Goal: Information Seeking & Learning: Learn about a topic

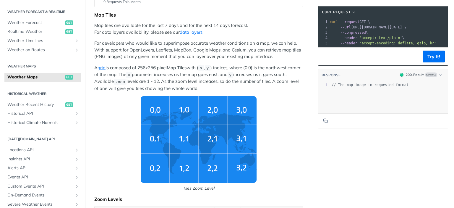
scroll to position [118, 0]
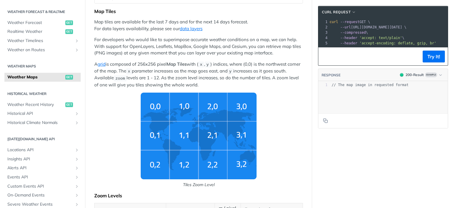
click at [181, 136] on img "Tiles Zoom Level" at bounding box center [199, 136] width 116 height 87
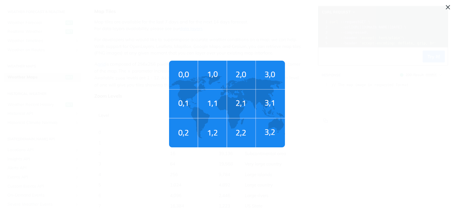
click at [194, 124] on img "Tiles Zoom Level" at bounding box center [227, 104] width 116 height 87
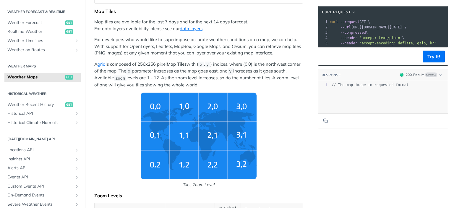
click at [226, 122] on img "Tiles Zoom Level" at bounding box center [199, 136] width 116 height 87
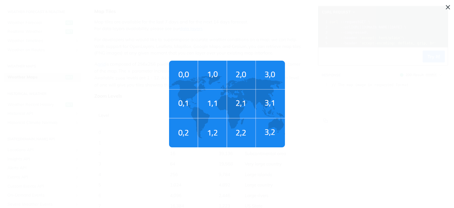
click at [226, 122] on img "Tiles Zoom Level" at bounding box center [227, 104] width 116 height 87
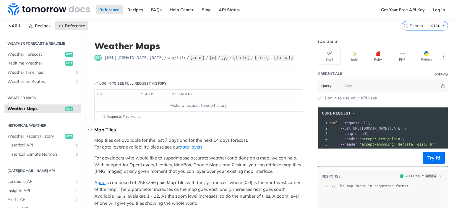
scroll to position [0, 0]
click at [32, 73] on span "Weather Timelines" at bounding box center [40, 72] width 66 height 6
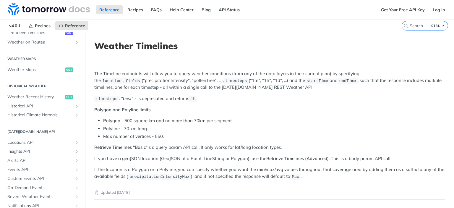
scroll to position [182, 0]
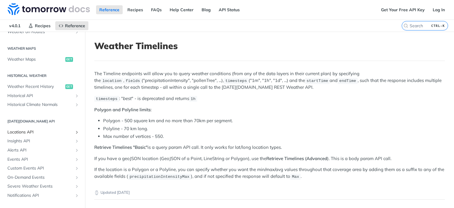
click at [25, 131] on span "Locations API" at bounding box center [40, 132] width 66 height 6
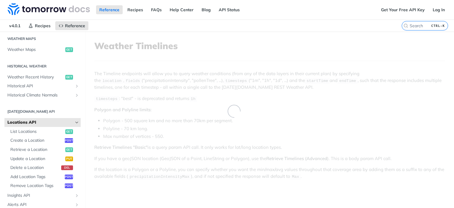
scroll to position [173, 0]
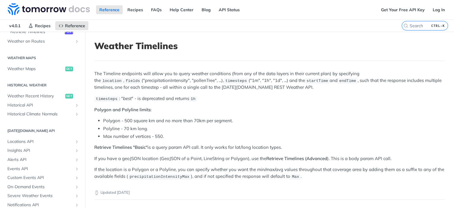
scroll to position [182, 0]
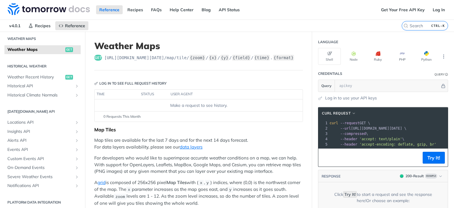
scroll to position [173, 0]
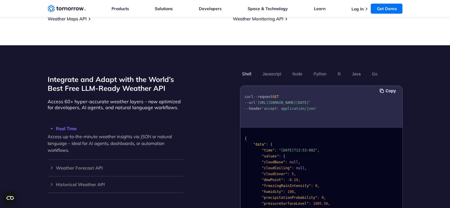
scroll to position [473, 0]
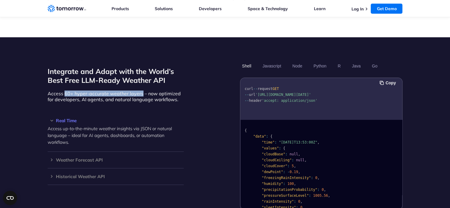
drag, startPoint x: 63, startPoint y: 75, endPoint x: 126, endPoint y: 74, distance: 63.9
click at [126, 90] on p "Access 60+ hyper-accurate weather layers – now optimized for developers, AI age…" at bounding box center [116, 96] width 136 height 12
copy p "60+ hyper-accurate weather layers"
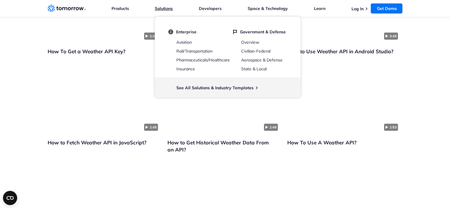
scroll to position [1360, 0]
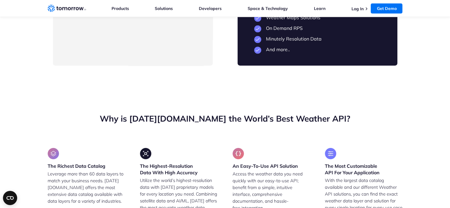
drag, startPoint x: 85, startPoint y: 116, endPoint x: 116, endPoint y: 114, distance: 30.8
drag, startPoint x: 81, startPoint y: 116, endPoint x: 112, endPoint y: 114, distance: 31.1
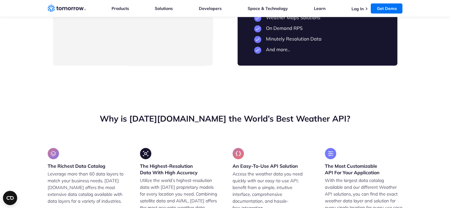
copy li "5-Day Forecast"
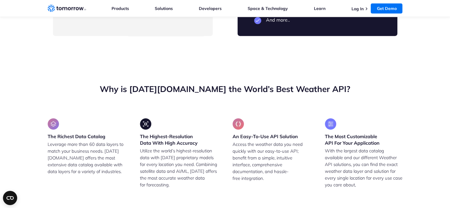
drag, startPoint x: 81, startPoint y: 116, endPoint x: 131, endPoint y: 113, distance: 49.7
copy li "Core Weather Data Layers"
drag, startPoint x: 81, startPoint y: 128, endPoint x: 147, endPoint y: 134, distance: 66.2
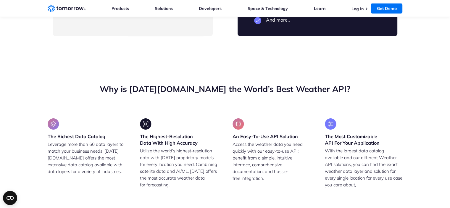
copy ul "Industry-Based Insights Templates 24 hours Historical Weather Data"
drag, startPoint x: 80, startPoint y: 157, endPoint x: 126, endPoint y: 158, distance: 45.8
copy li "1 Weather-Based Alert"
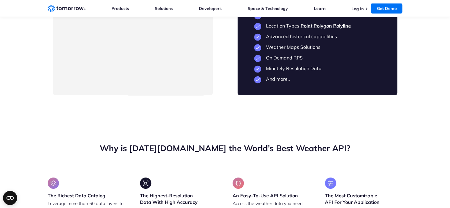
drag, startPoint x: 297, startPoint y: 75, endPoint x: 263, endPoint y: 77, distance: 33.7
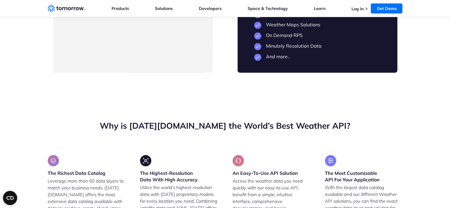
scroll to position [1389, 0]
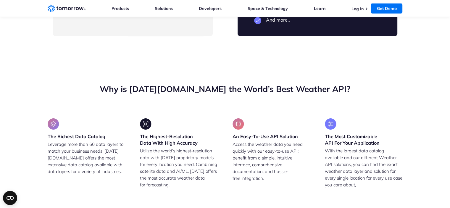
drag, startPoint x: 265, startPoint y: 85, endPoint x: 298, endPoint y: 87, distance: 33.2
copy li "14-Day Forecast"
drag, startPoint x: 264, startPoint y: 116, endPoint x: 333, endPoint y: 122, distance: 69.7
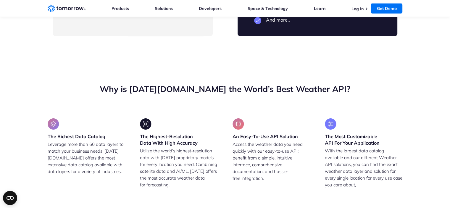
copy li "Tomorrow.io Premium Data Layers: Air Quality Pollen Solar Land Lightning and mo…"
drag, startPoint x: 331, startPoint y: 124, endPoint x: 267, endPoint y: 117, distance: 65.1
copy li "Tomorrow.io Premium Data Layers: Air Quality Pollen Solar Land Lightning and mo…"
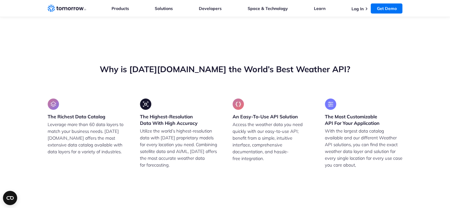
scroll to position [1419, 0]
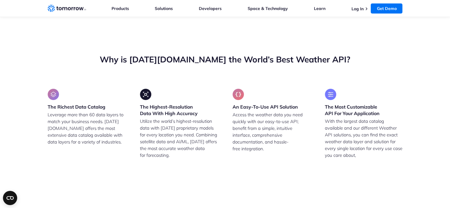
drag, startPoint x: 265, startPoint y: 105, endPoint x: 344, endPoint y: 102, distance: 79.6
copy li "Technical and Meteorological Support"
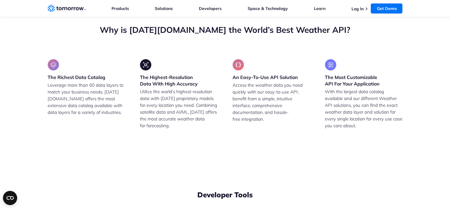
drag, startPoint x: 319, startPoint y: 154, endPoint x: 265, endPoint y: 154, distance: 53.8
copy li "Minutely Resolution Data"
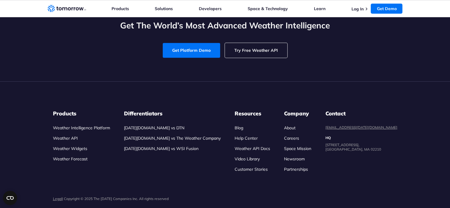
scroll to position [2719, 0]
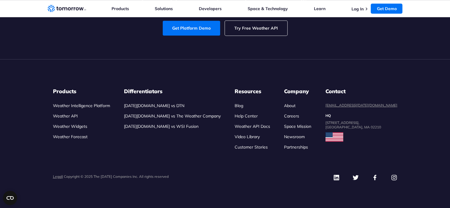
click at [249, 35] on link "Try Free Weather API" at bounding box center [256, 28] width 62 height 15
click at [182, 35] on link "Get Platform Demo" at bounding box center [191, 28] width 57 height 15
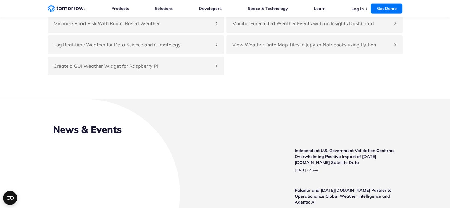
scroll to position [1370, 0]
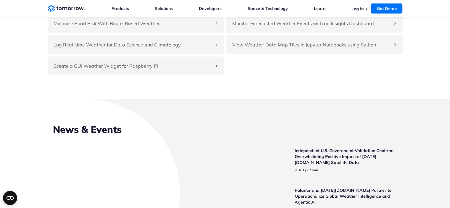
drag, startPoint x: 167, startPoint y: 133, endPoint x: 183, endPoint y: 110, distance: 28.0
copy p ". Combining satellite data and AI/ML, [DATE] offers the most accurate weather d…"
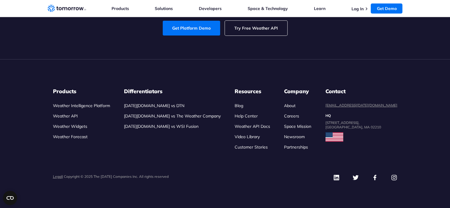
scroll to position [2507, 0]
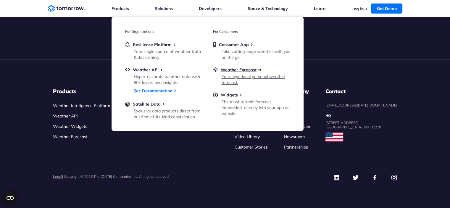
click at [222, 70] on span "Weather Forecast" at bounding box center [238, 69] width 36 height 5
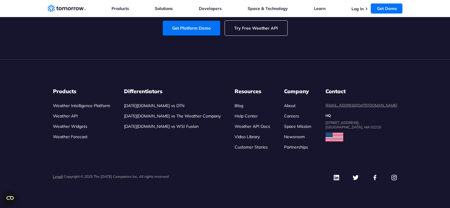
scroll to position [2004, 0]
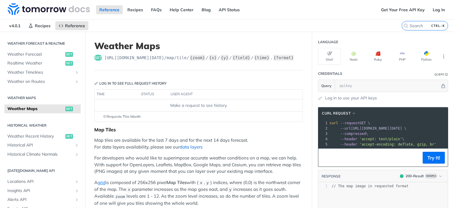
click at [189, 147] on link "data layers" at bounding box center [191, 147] width 23 height 6
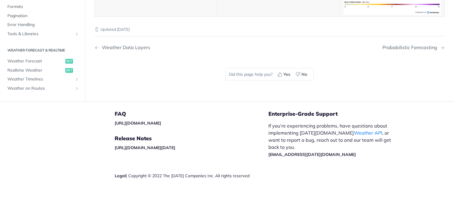
scroll to position [3196, 0]
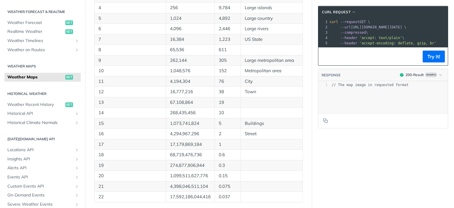
scroll to position [414, 0]
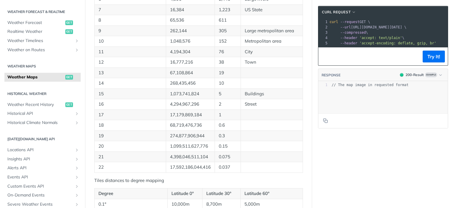
click at [250, 101] on p "Street" at bounding box center [272, 104] width 54 height 7
copy p "Street"
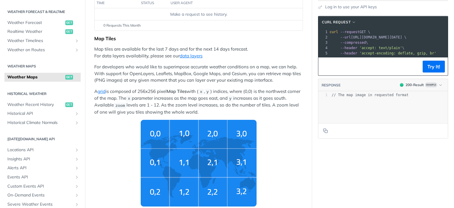
scroll to position [59, 0]
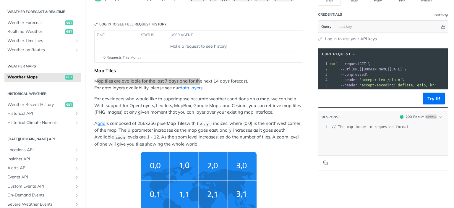
drag, startPoint x: 96, startPoint y: 78, endPoint x: 200, endPoint y: 74, distance: 103.8
click at [197, 79] on p "Map tiles are available for the last 7 days and for the next 14 days forecast. …" at bounding box center [198, 84] width 209 height 13
